Goal: Task Accomplishment & Management: Complete application form

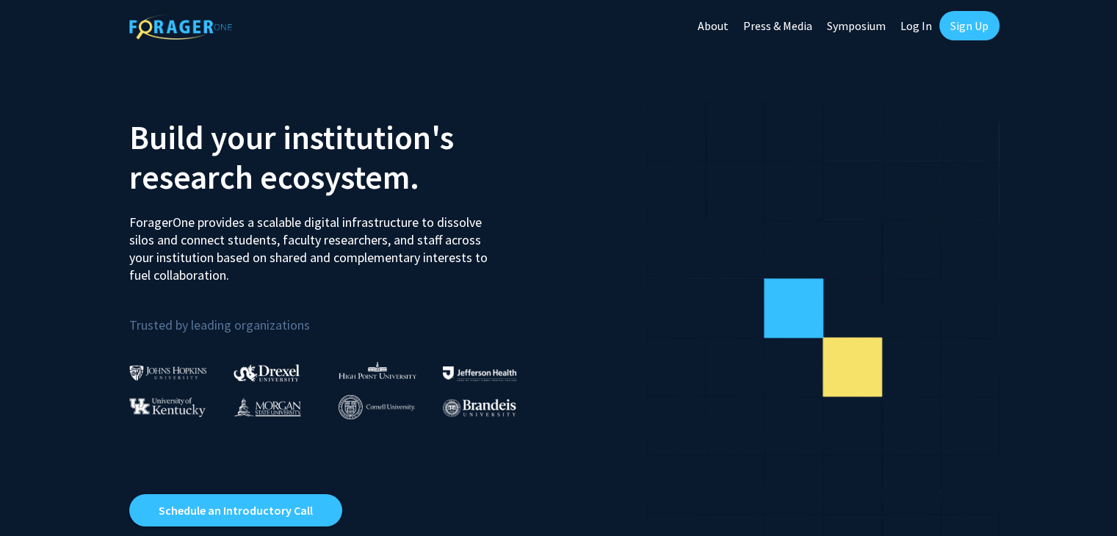
click at [979, 32] on link "Sign Up" at bounding box center [969, 25] width 60 height 29
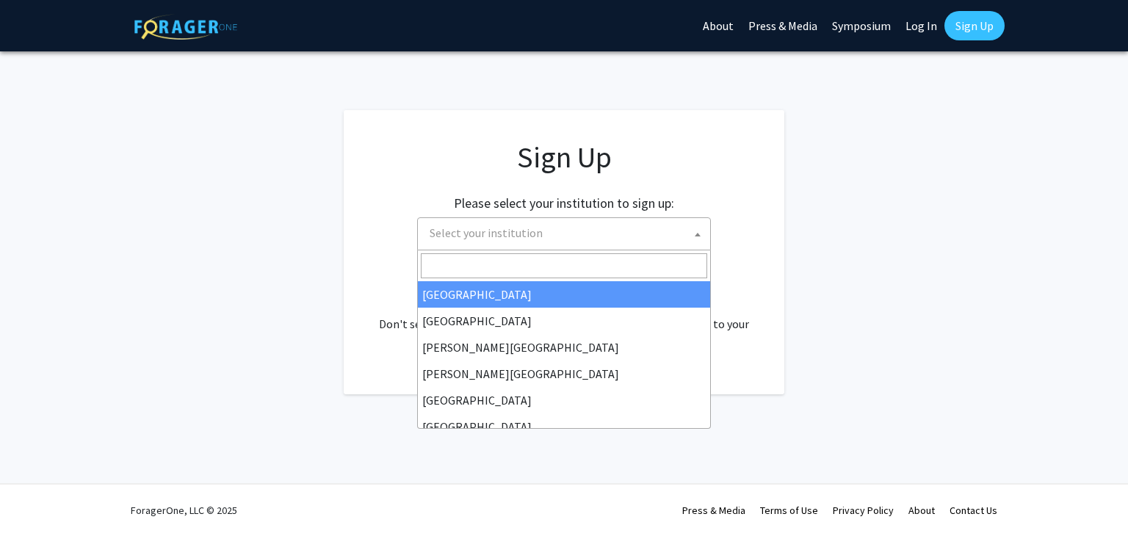
click at [660, 225] on span "Select your institution" at bounding box center [567, 233] width 286 height 30
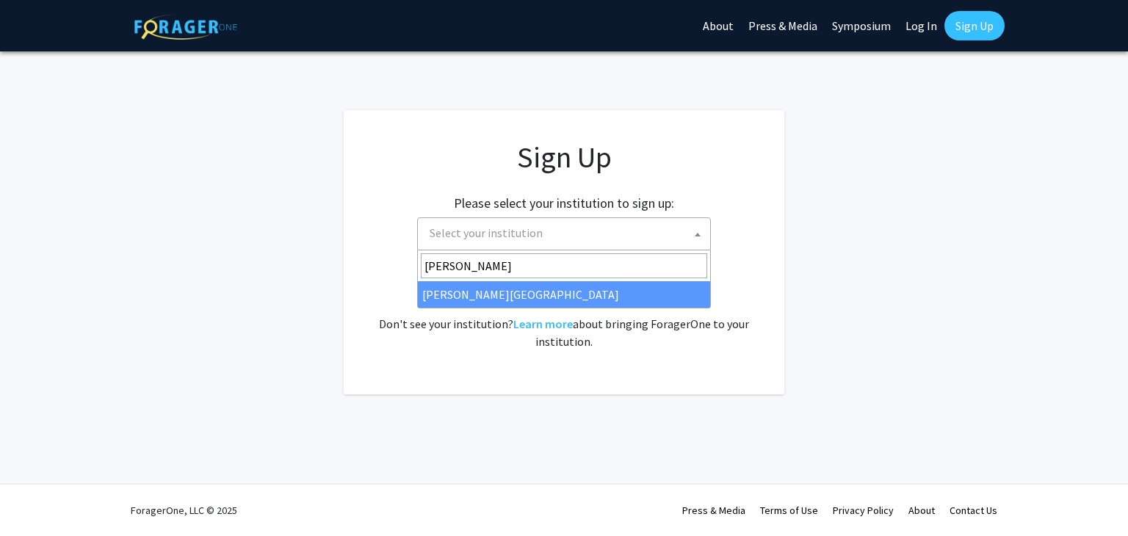
type input "[PERSON_NAME]"
select select "20"
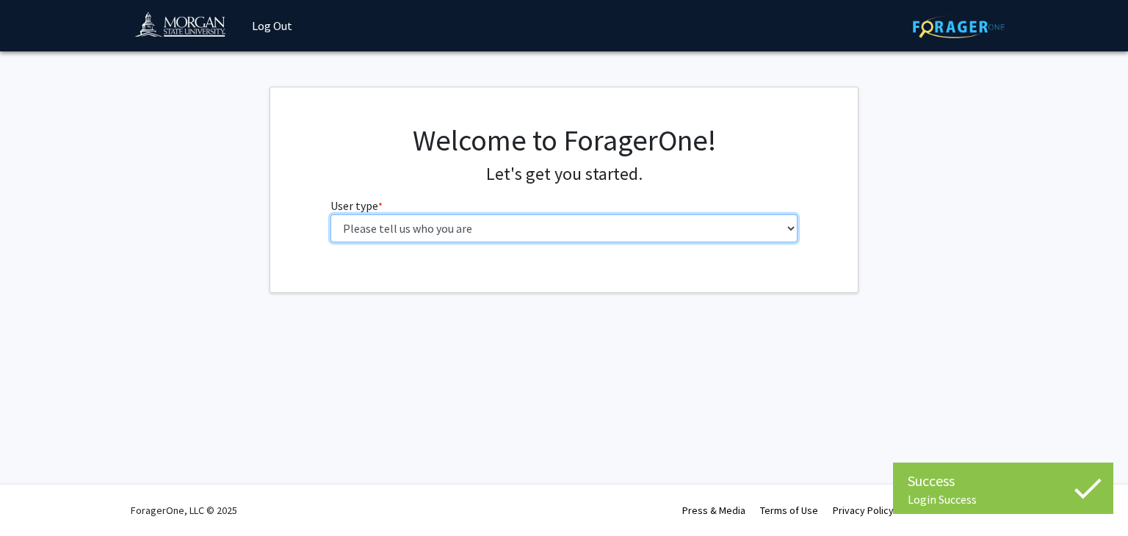
click at [424, 234] on select "Please tell us who you are Undergraduate Student Master's Student Doctoral Cand…" at bounding box center [565, 228] width 468 height 28
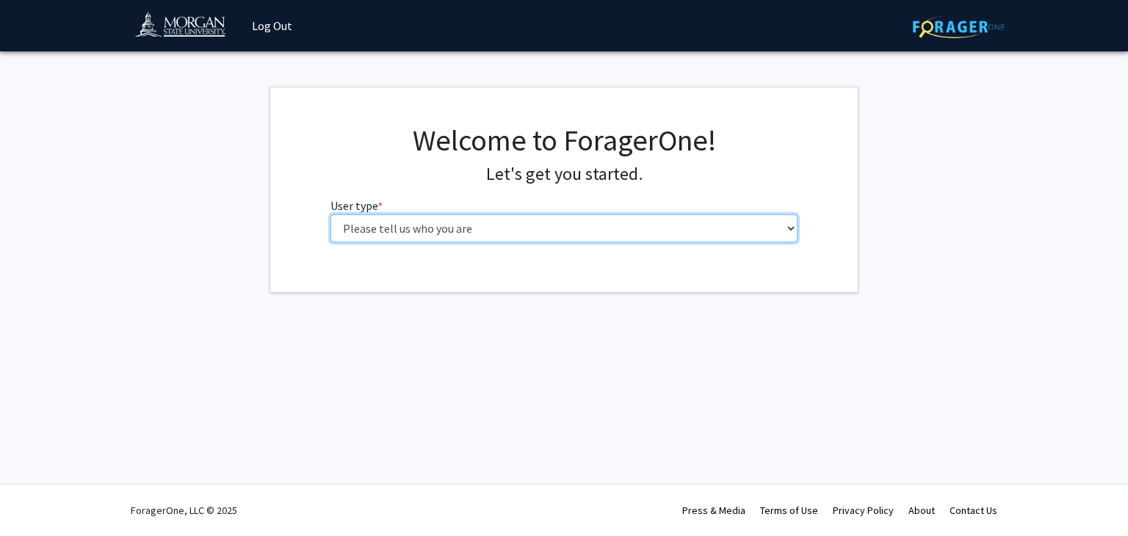
select select "1: undergrad"
click at [331, 214] on select "Please tell us who you are Undergraduate Student Master's Student Doctoral Cand…" at bounding box center [565, 228] width 468 height 28
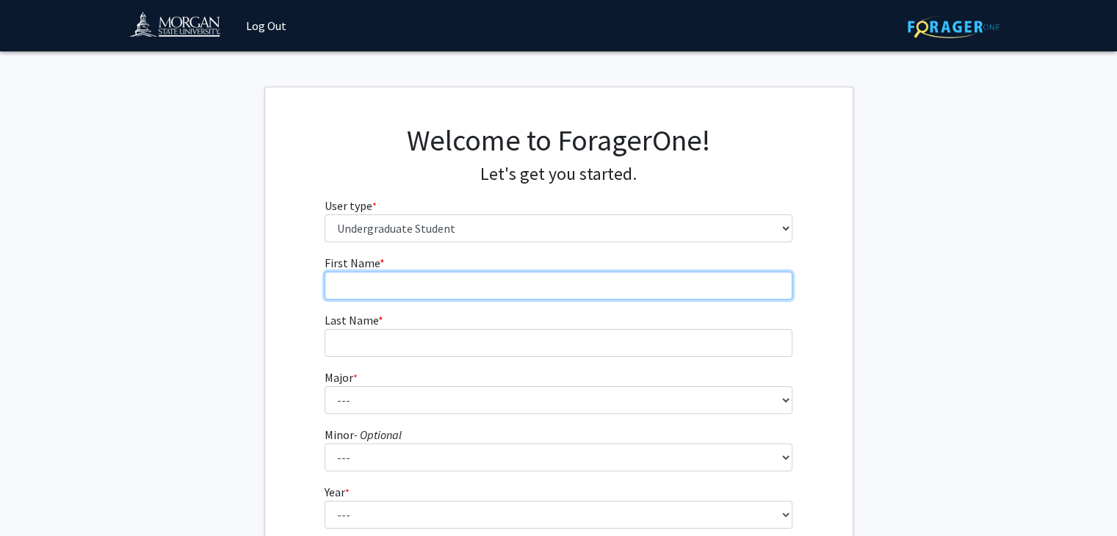
click at [422, 280] on input "First Name * required" at bounding box center [559, 286] width 468 height 28
type input "Rejoice"
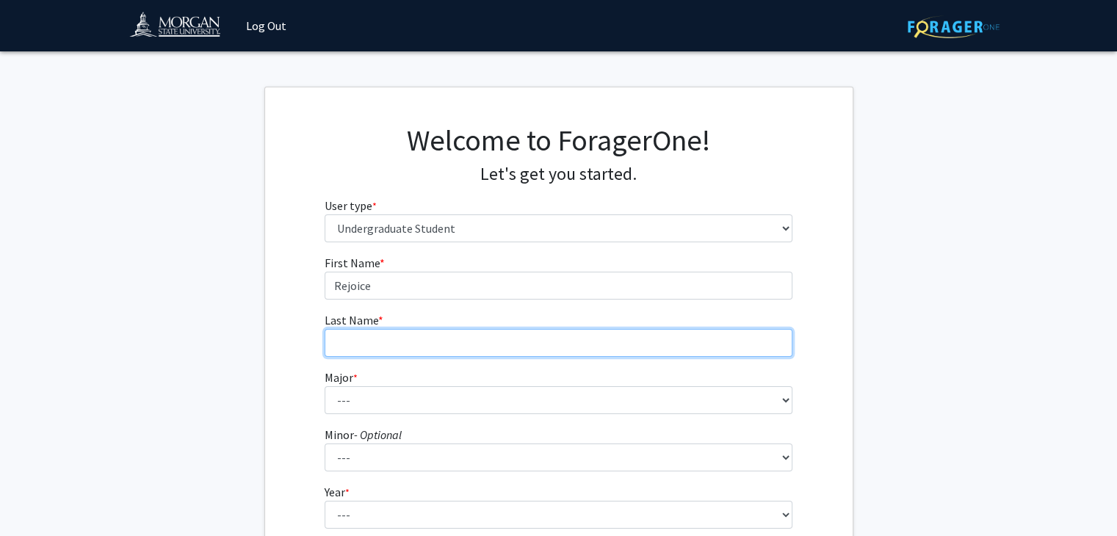
click at [402, 329] on input "Last Name * required" at bounding box center [559, 343] width 468 height 28
type input "Damoah"
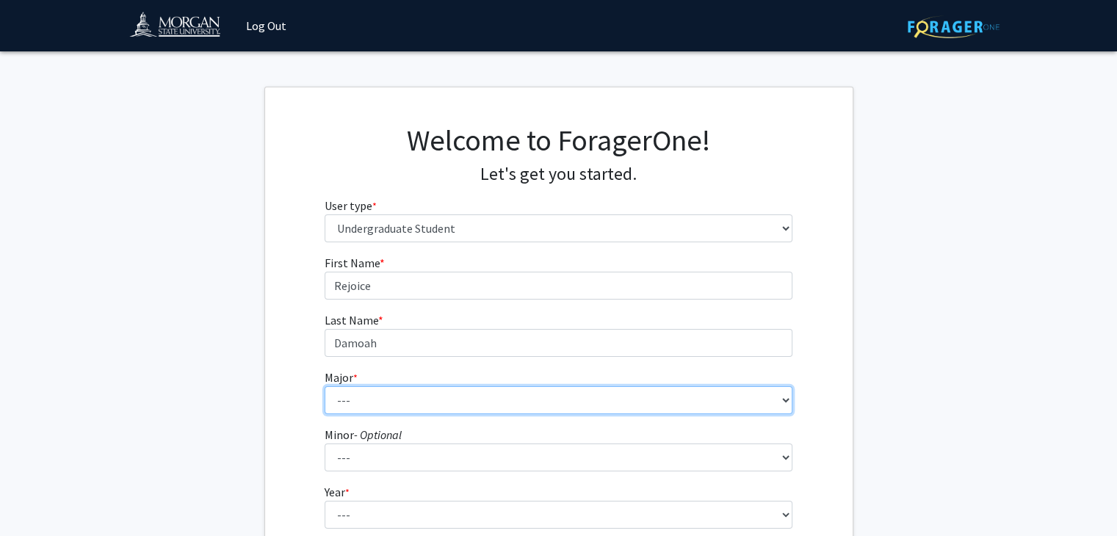
click at [367, 395] on select "--- Accounting Actuarial Science Applied Liberal Studies Architecture and Envir…" at bounding box center [559, 400] width 468 height 28
select select "5: 1595"
click at [325, 386] on select "--- Accounting Actuarial Science Applied Liberal Studies Architecture and Envir…" at bounding box center [559, 400] width 468 height 28
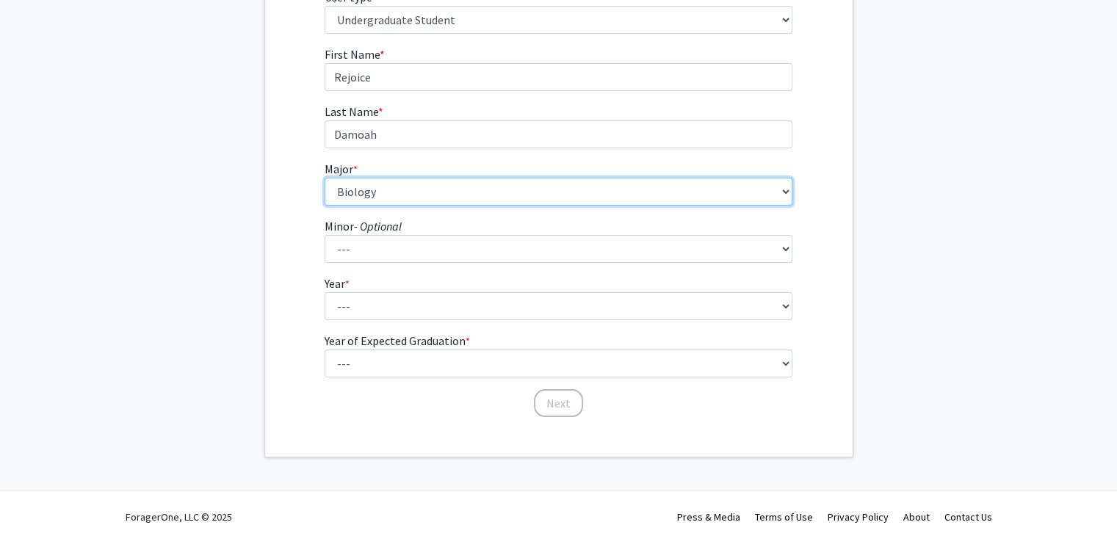
scroll to position [214, 0]
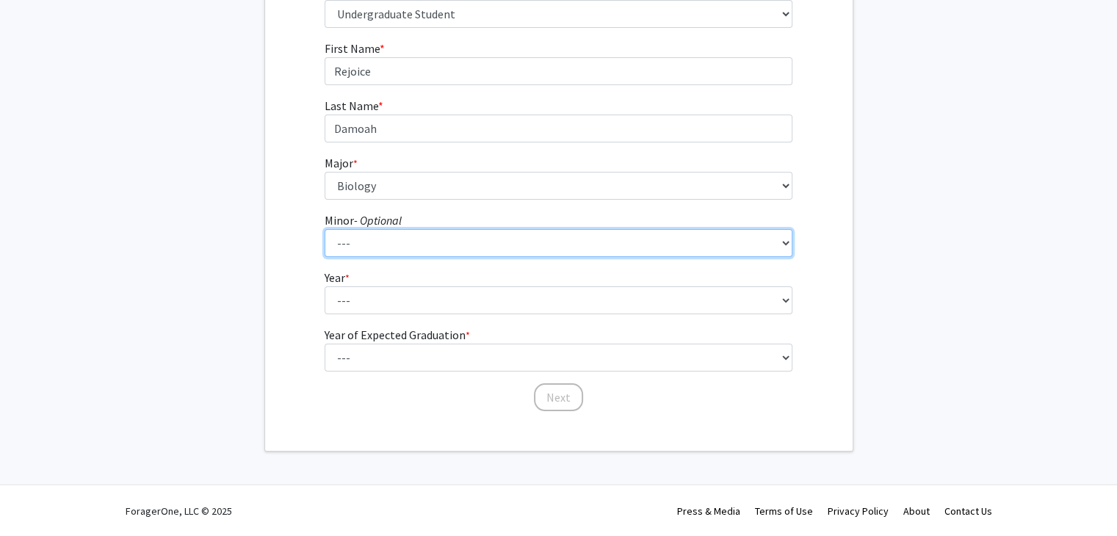
click at [379, 248] on select "--- Accounting Accounting with Finance Accounting with Information Science and …" at bounding box center [559, 243] width 468 height 28
select select "39: 1256"
click at [325, 229] on select "--- Accounting Accounting with Finance Accounting with Information Science and …" at bounding box center [559, 243] width 468 height 28
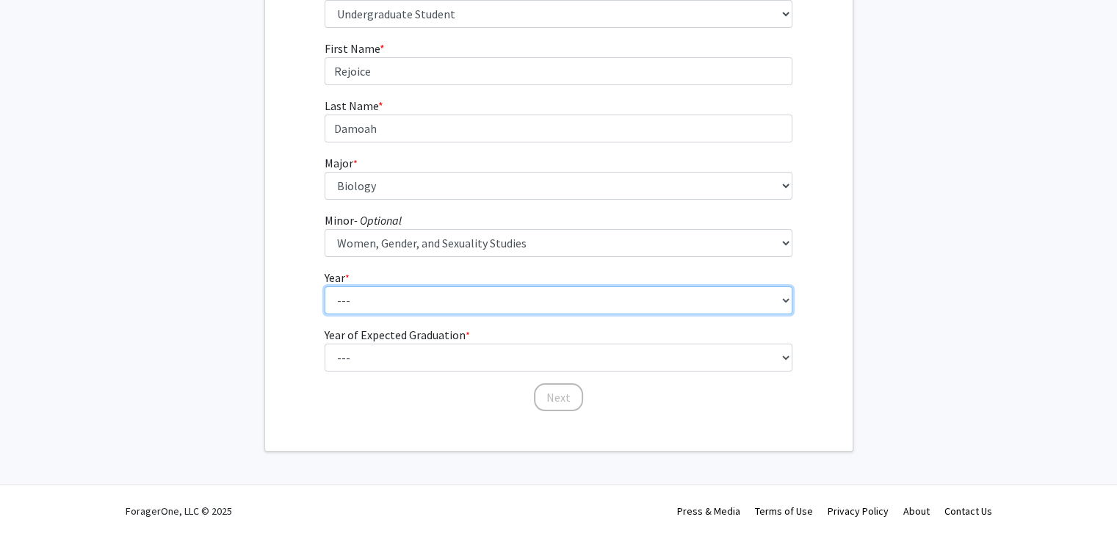
click at [390, 306] on select "--- First-year Sophomore Junior Senior Postbaccalaureate Certificate" at bounding box center [559, 300] width 468 height 28
select select "1: first-year"
click at [325, 286] on select "--- First-year Sophomore Junior Senior Postbaccalaureate Certificate" at bounding box center [559, 300] width 468 height 28
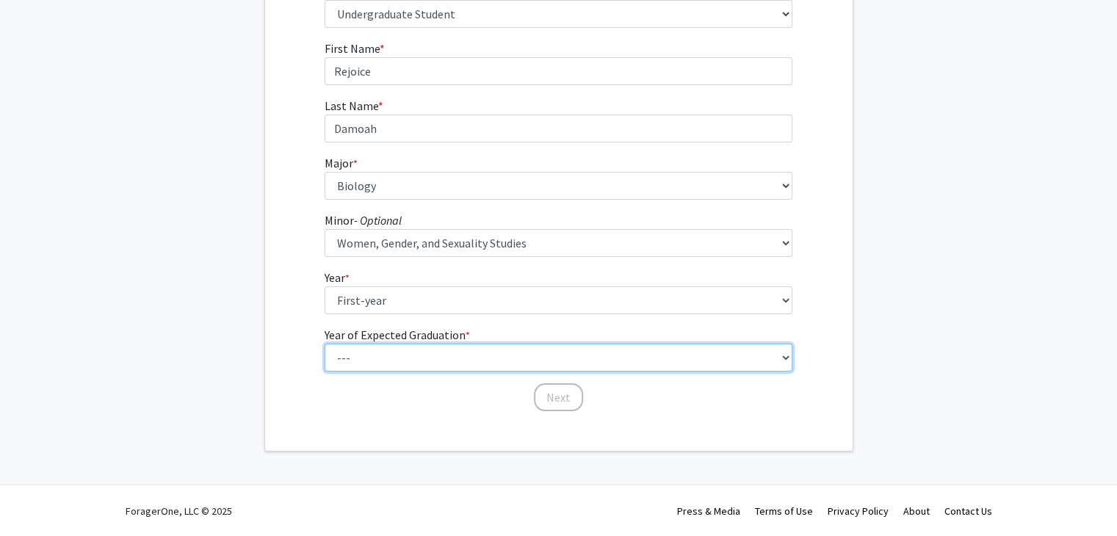
click at [361, 356] on select "--- 2025 2026 2027 2028 2029 2030 2031 2032 2033 2034" at bounding box center [559, 358] width 468 height 28
select select "5: 2029"
click at [325, 344] on select "--- 2025 2026 2027 2028 2029 2030 2031 2032 2033 2034" at bounding box center [559, 358] width 468 height 28
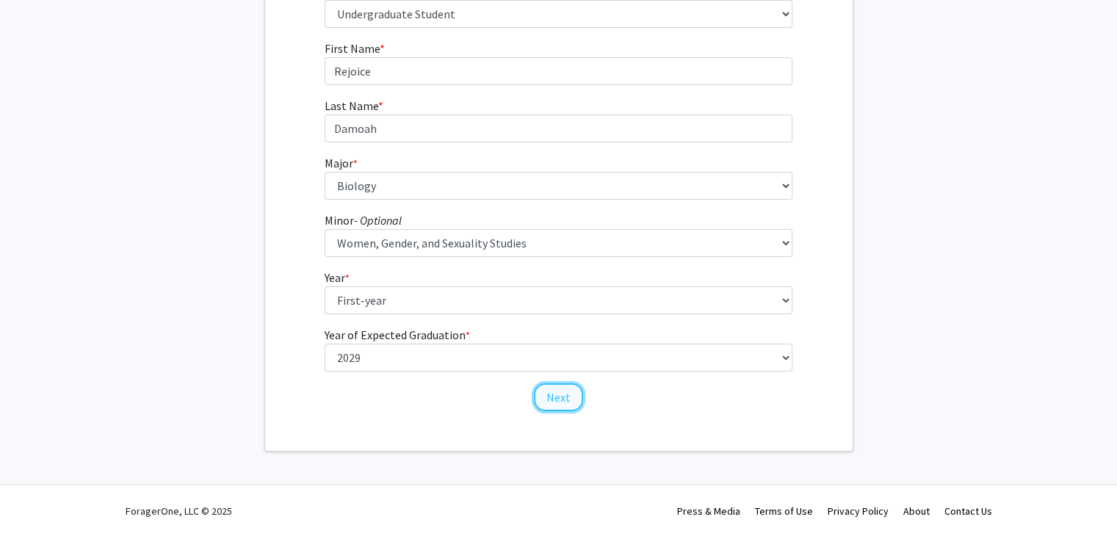
click at [549, 399] on button "Next" at bounding box center [558, 397] width 49 height 28
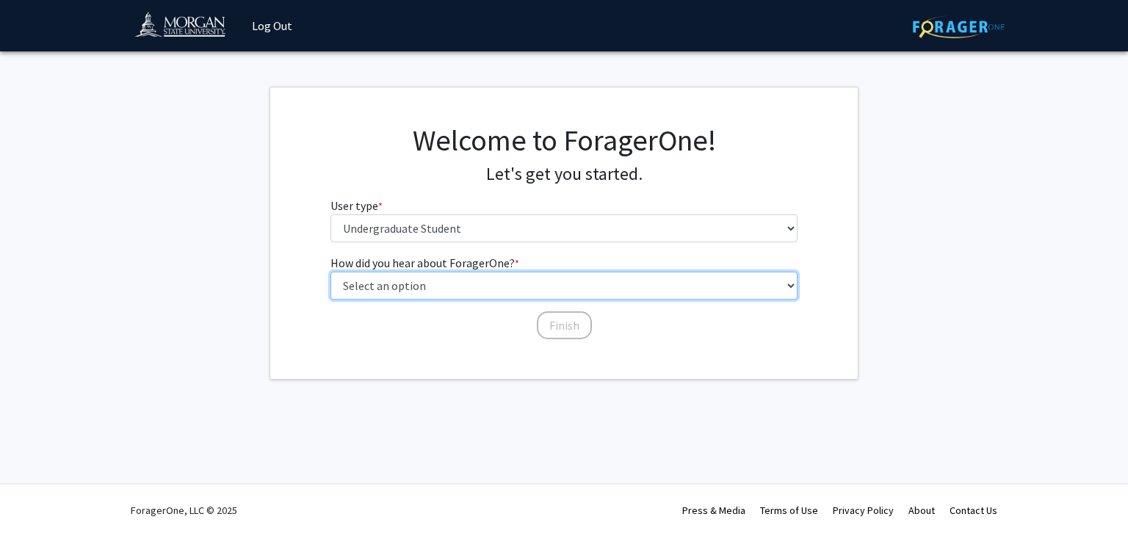
click at [494, 292] on select "Select an option Peer/student recommendation Faculty/staff recommendation Unive…" at bounding box center [565, 286] width 468 height 28
select select "2: faculty_recommendation"
click at [331, 272] on select "Select an option Peer/student recommendation Faculty/staff recommendation Unive…" at bounding box center [565, 286] width 468 height 28
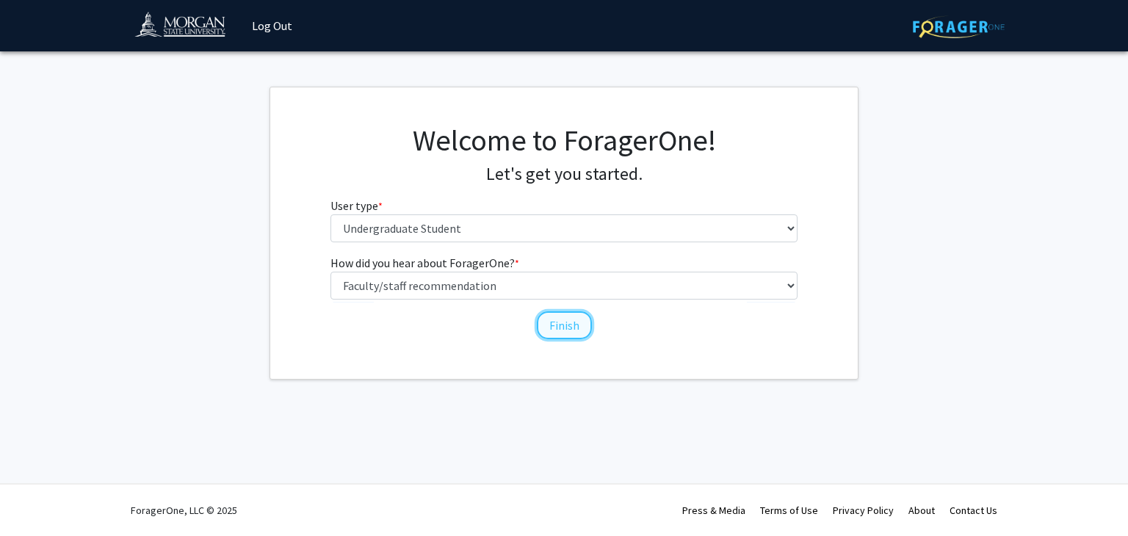
click at [544, 331] on button "Finish" at bounding box center [564, 325] width 55 height 28
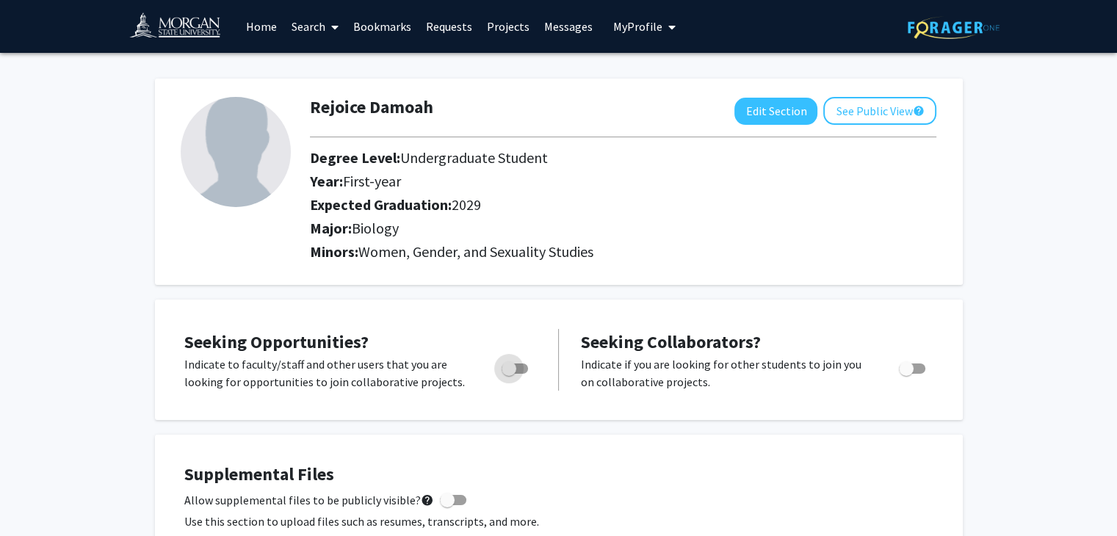
click at [519, 364] on span "Toggle" at bounding box center [515, 369] width 26 height 10
click at [509, 374] on input "Are you actively seeking opportunities?" at bounding box center [508, 374] width 1 height 1
checkbox input "true"
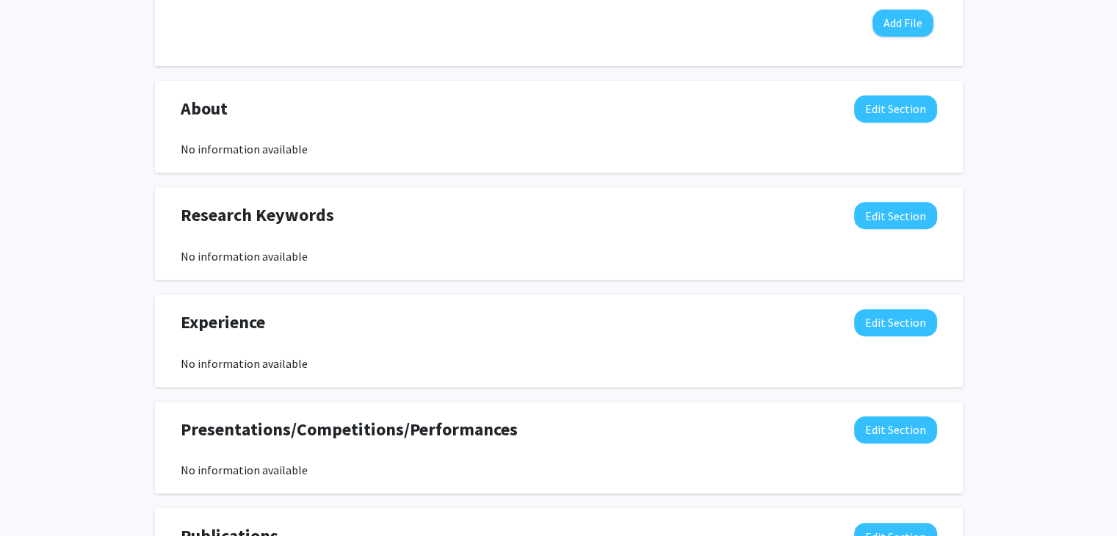
scroll to position [604, 0]
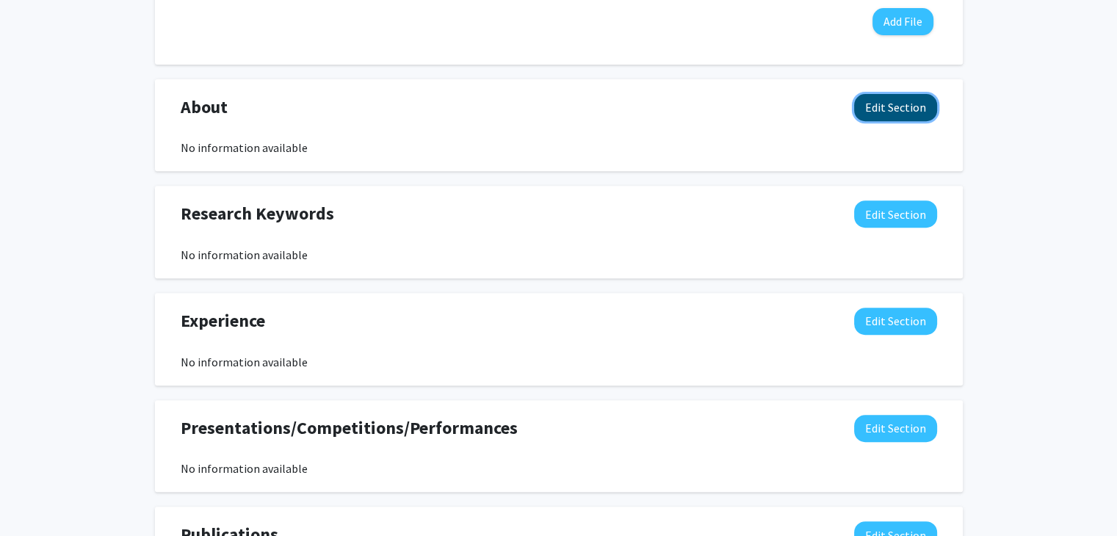
click at [876, 115] on button "Edit Section" at bounding box center [895, 107] width 83 height 27
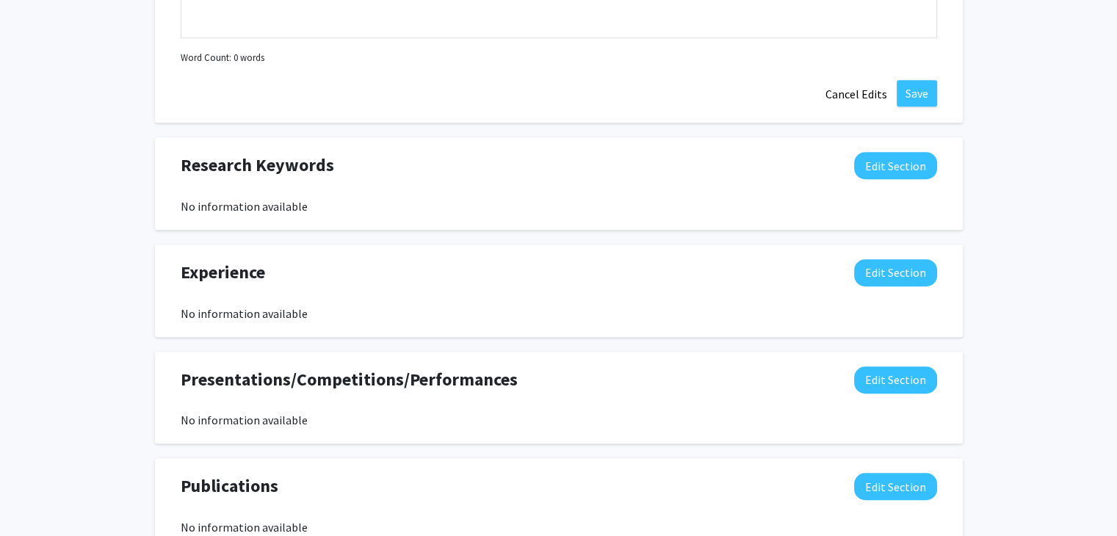
scroll to position [1003, 0]
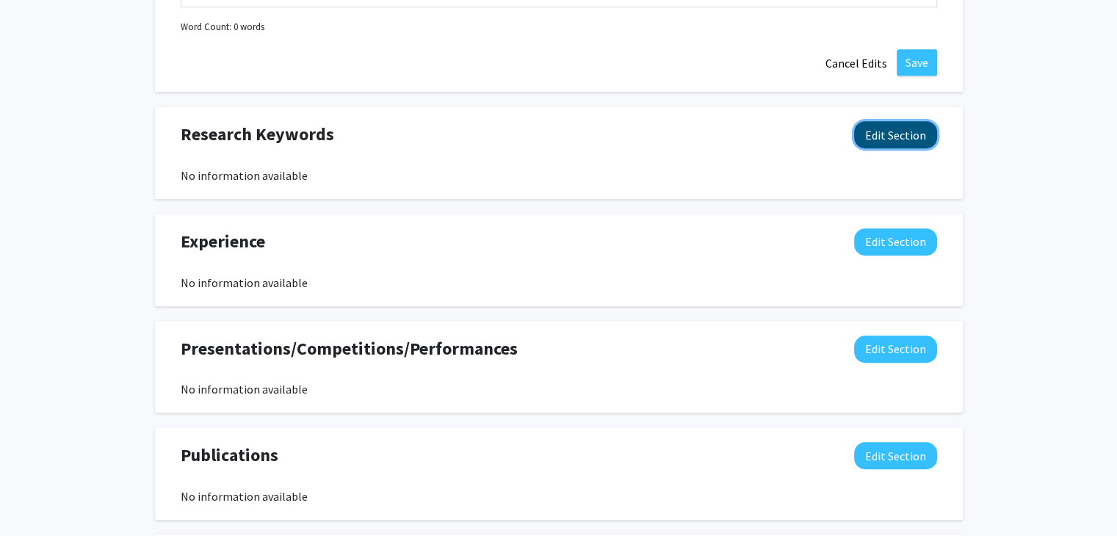
click at [898, 121] on button "Edit Section" at bounding box center [895, 134] width 83 height 27
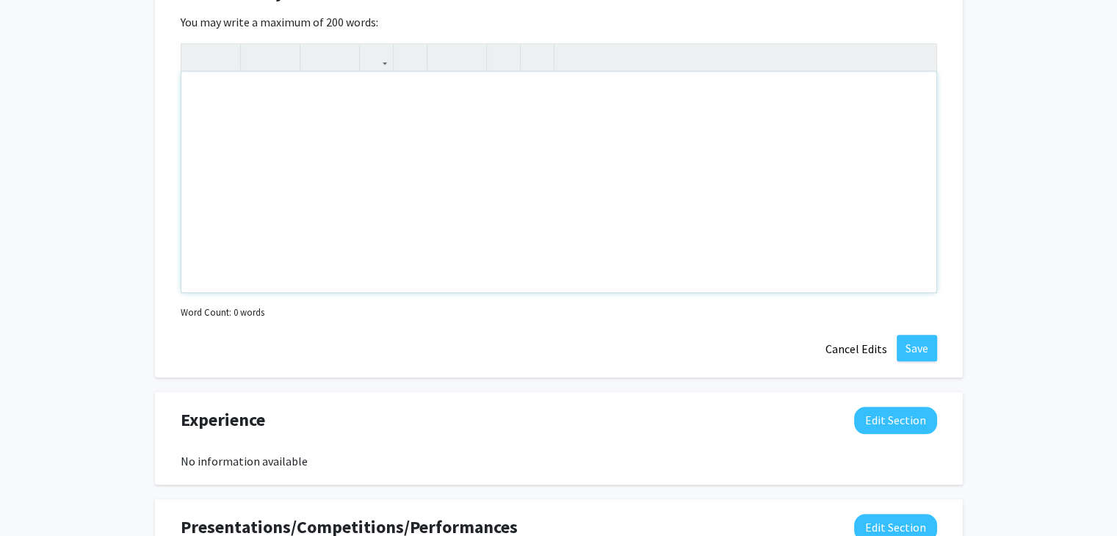
scroll to position [1161, 0]
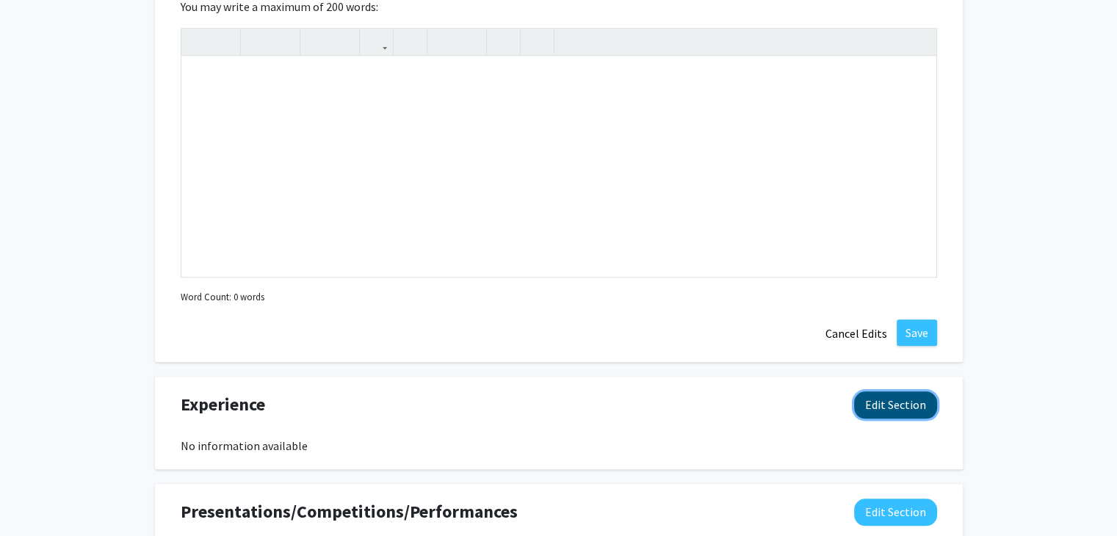
click at [890, 410] on button "Edit Section" at bounding box center [895, 405] width 83 height 27
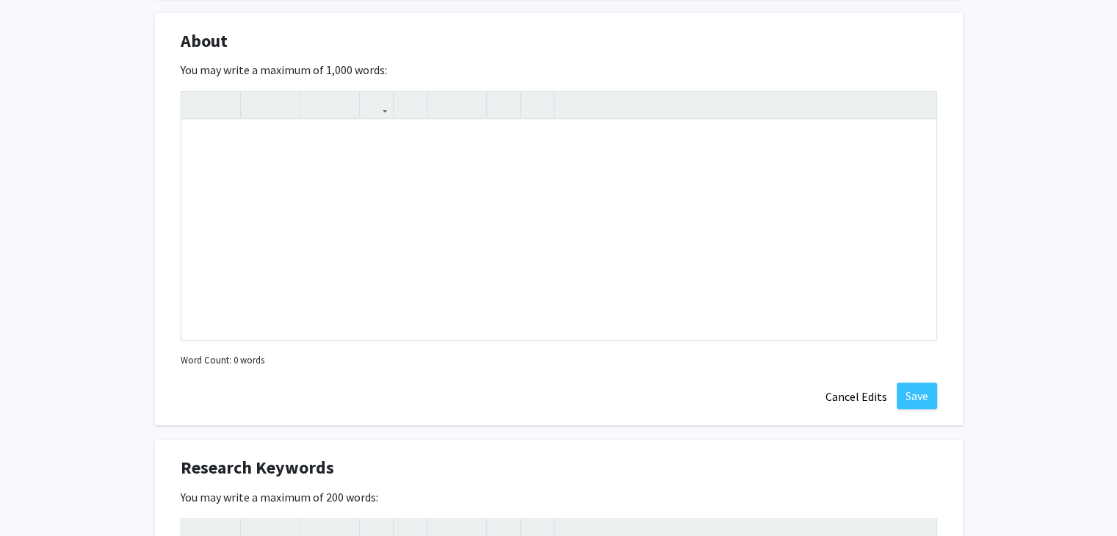
scroll to position [669, 0]
